Goal: Transaction & Acquisition: Book appointment/travel/reservation

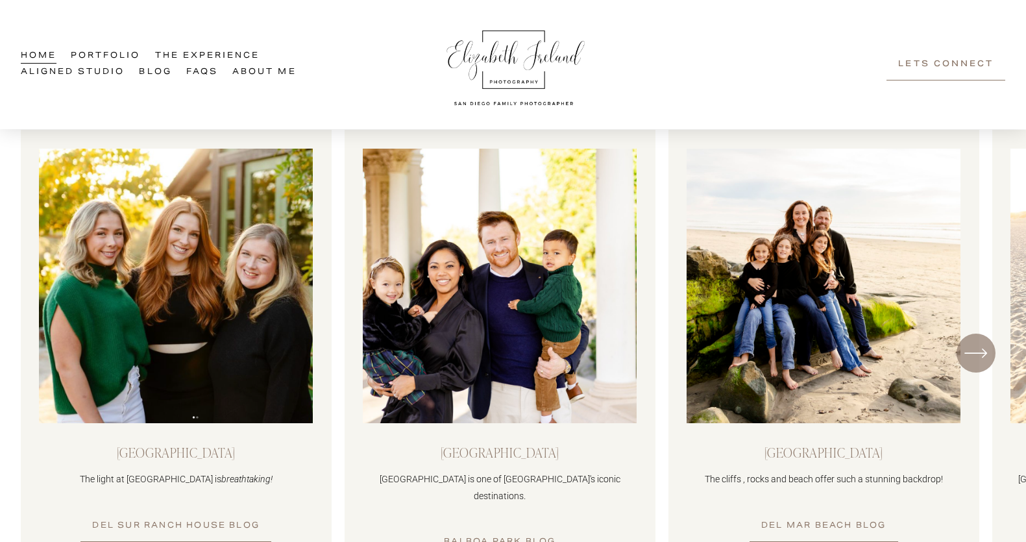
scroll to position [1014, 0]
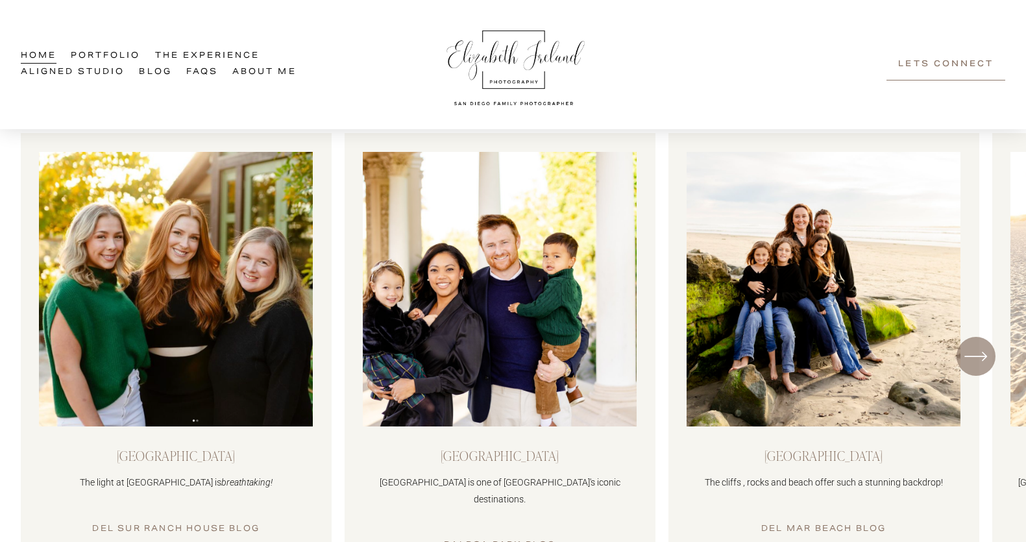
click at [897, 347] on ul "Del Sur Ranch House The light at Del Sur Ranch House is breathtaking! Del Sur R…" at bounding box center [513, 356] width 985 height 447
click at [970, 347] on icon "\a \a \a Next\a \a" at bounding box center [975, 356] width 23 height 23
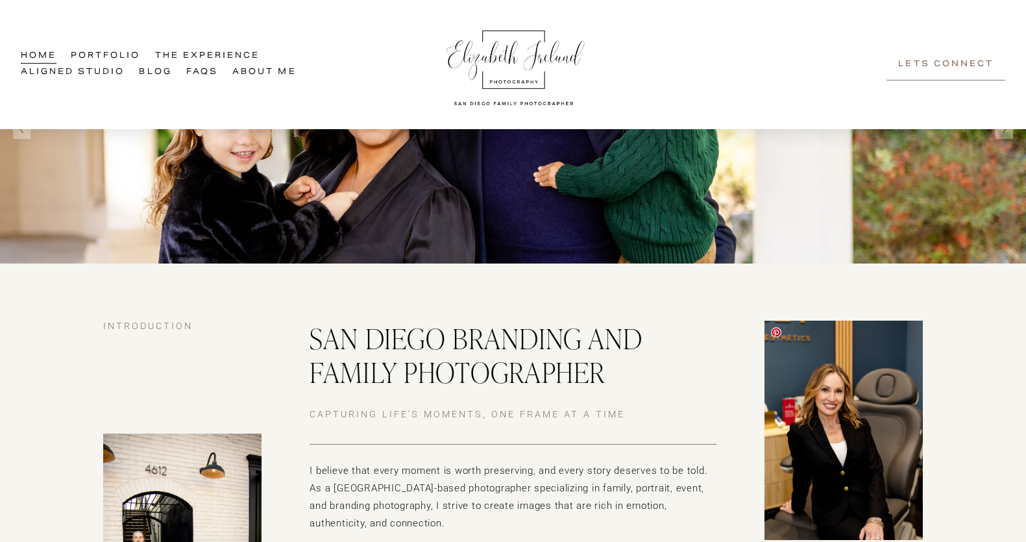
scroll to position [140, 0]
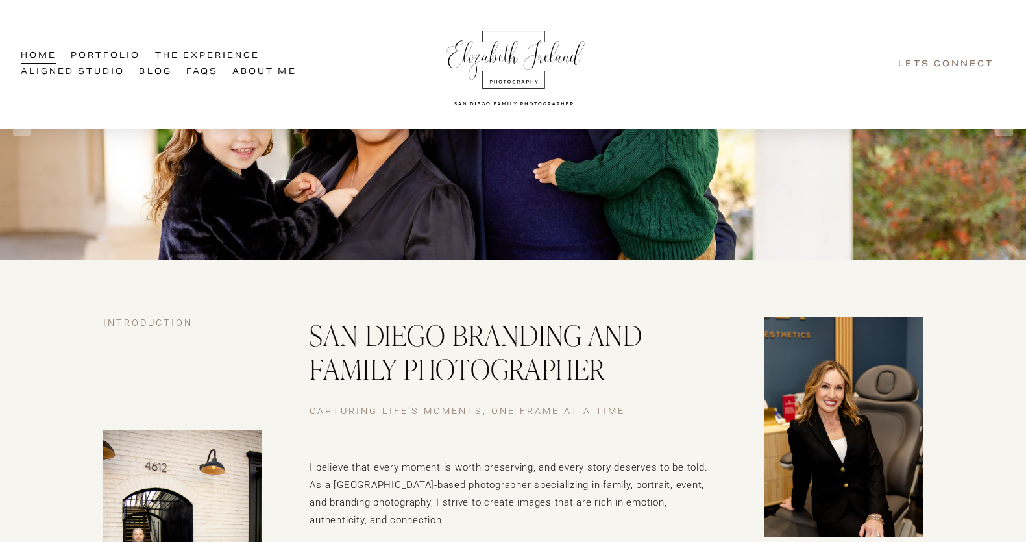
click at [205, 71] on link "FAQs" at bounding box center [202, 72] width 32 height 16
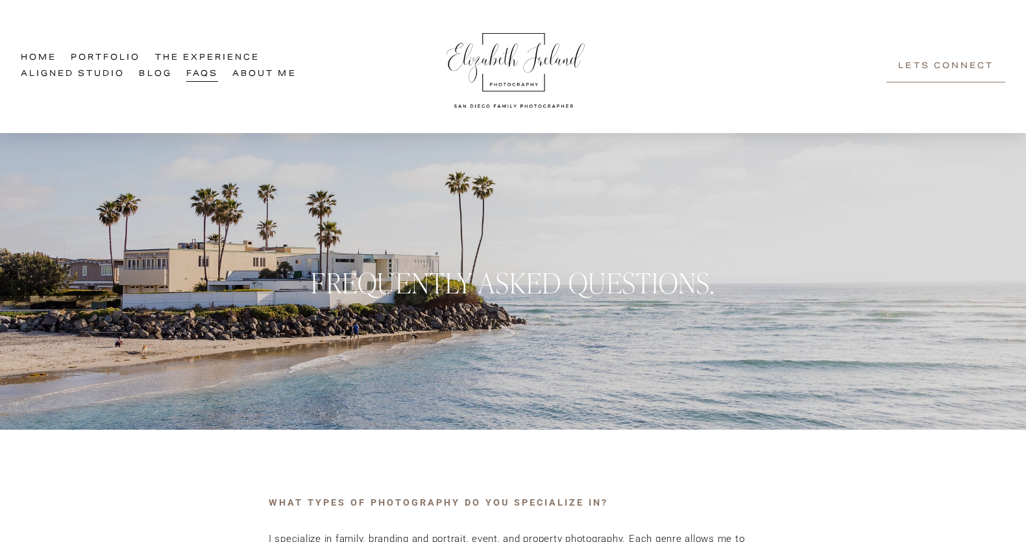
click at [120, 58] on link "Portfolio" at bounding box center [105, 59] width 69 height 16
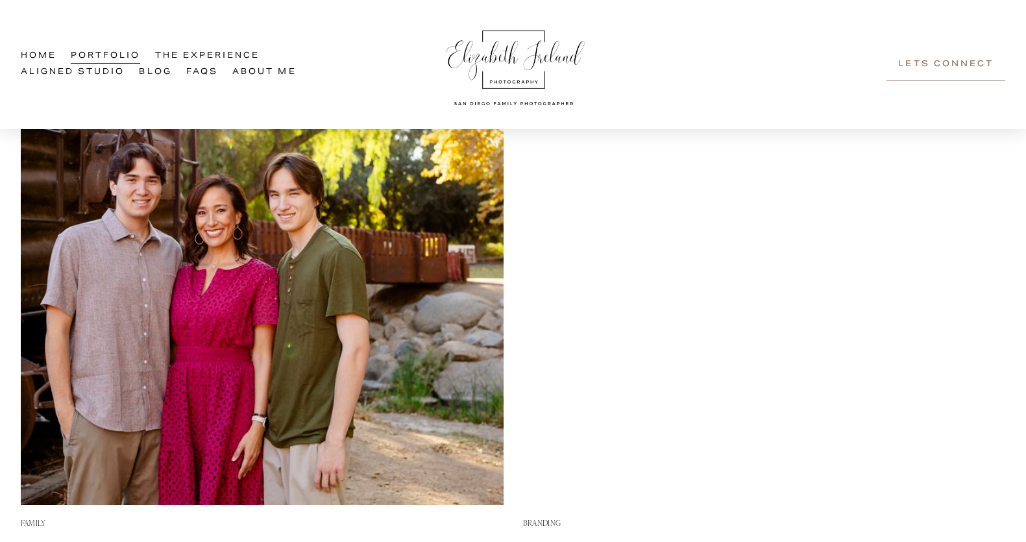
scroll to position [685, 0]
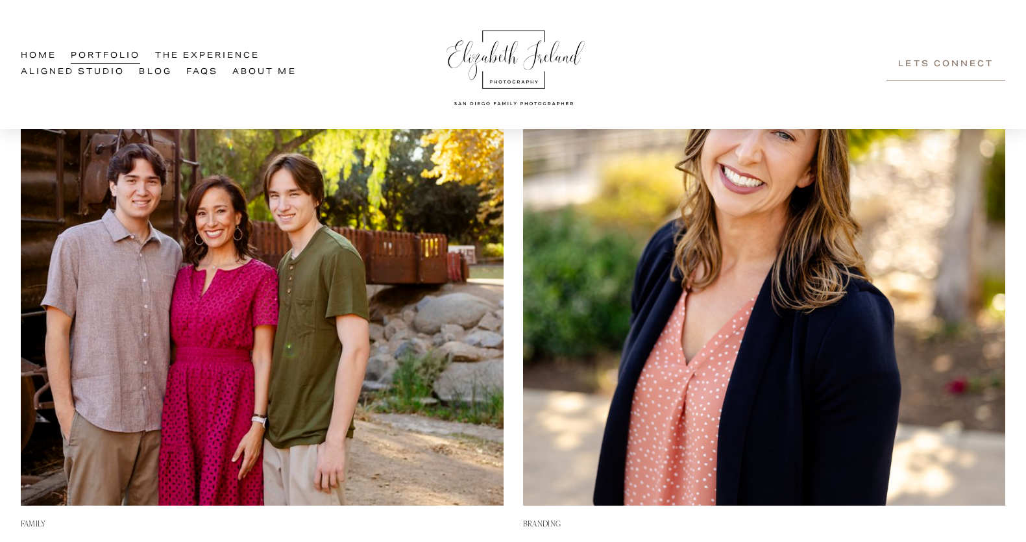
click at [472, 298] on img at bounding box center [262, 264] width 483 height 483
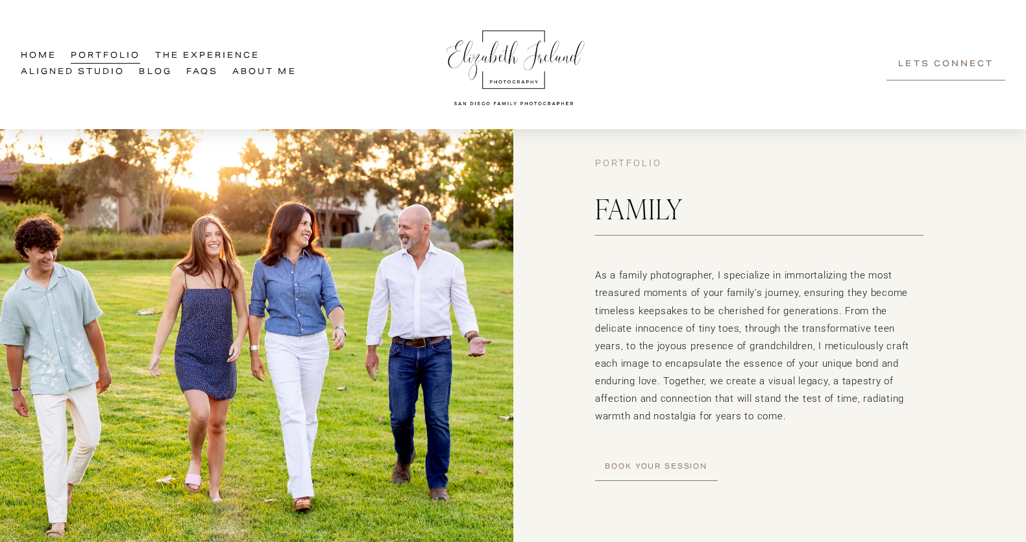
scroll to position [79, 0]
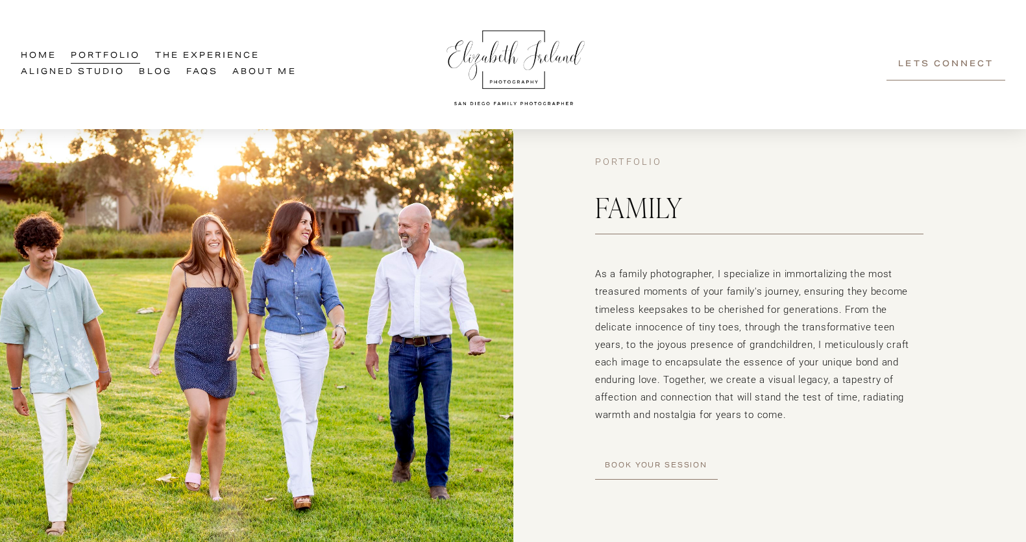
click at [626, 466] on link "Book Your Session" at bounding box center [656, 466] width 123 height 27
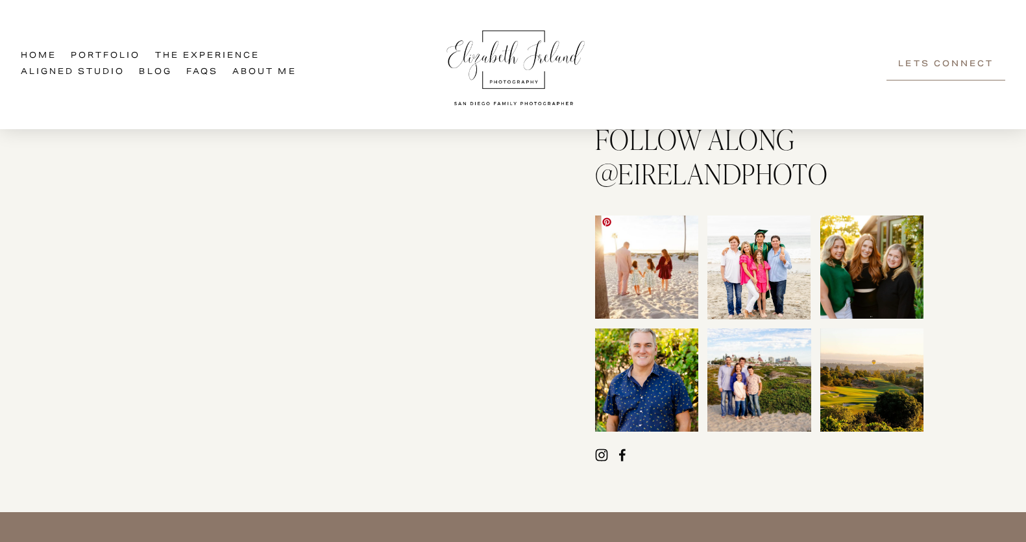
scroll to position [1312, 0]
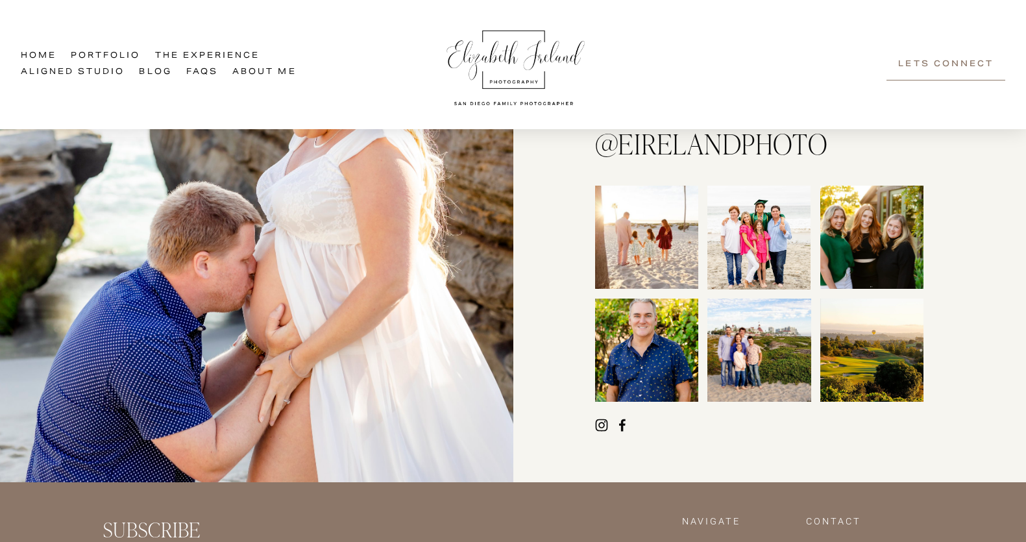
click at [597, 415] on use "Instagram" at bounding box center [602, 425] width 26 height 26
